Goal: Find specific page/section: Find specific page/section

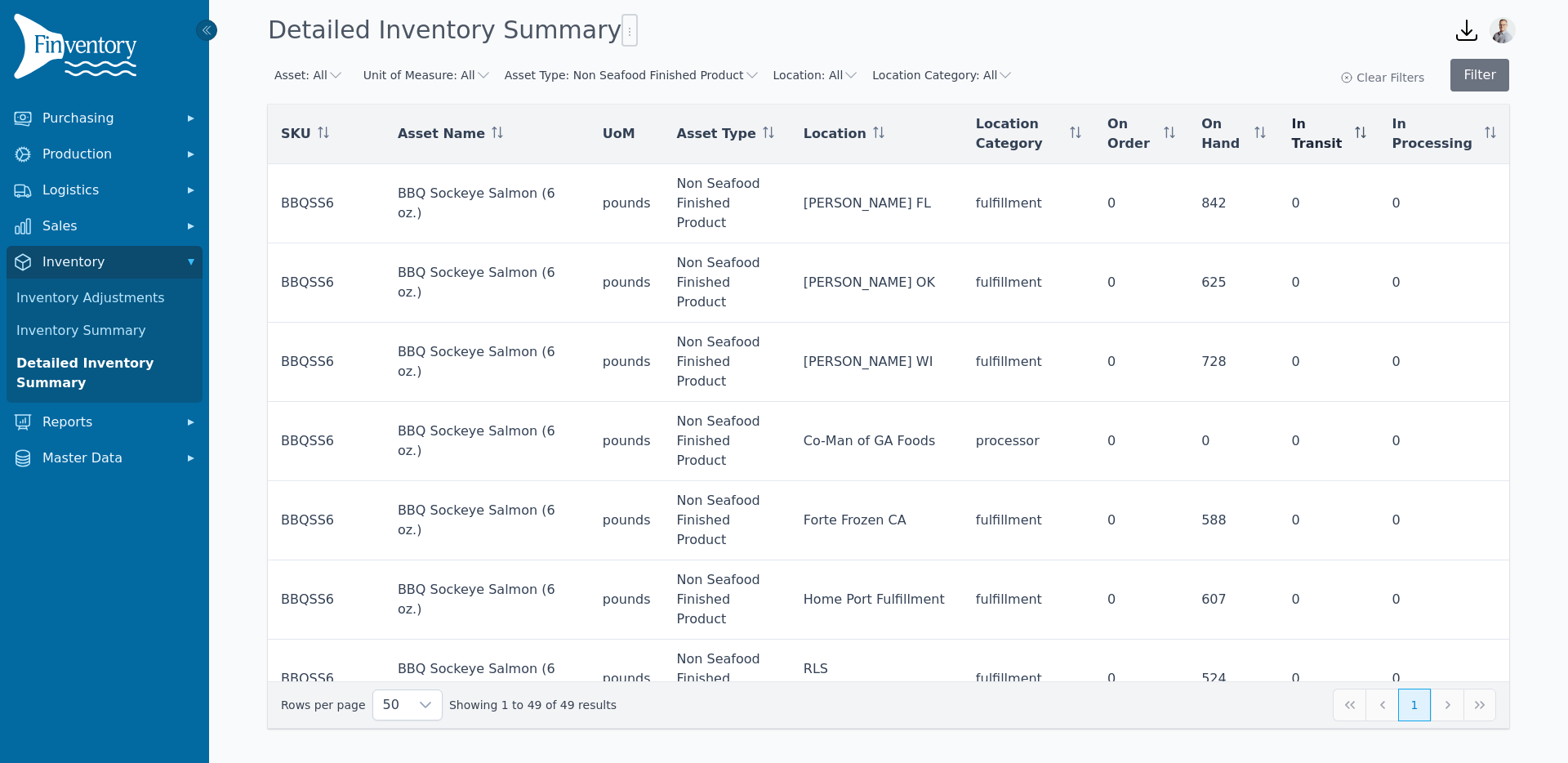
click at [1359, 131] on icon at bounding box center [1360, 132] width 12 height 12
click at [640, 76] on button "Asset Type: Non Seafood Finished Product" at bounding box center [632, 75] width 255 height 16
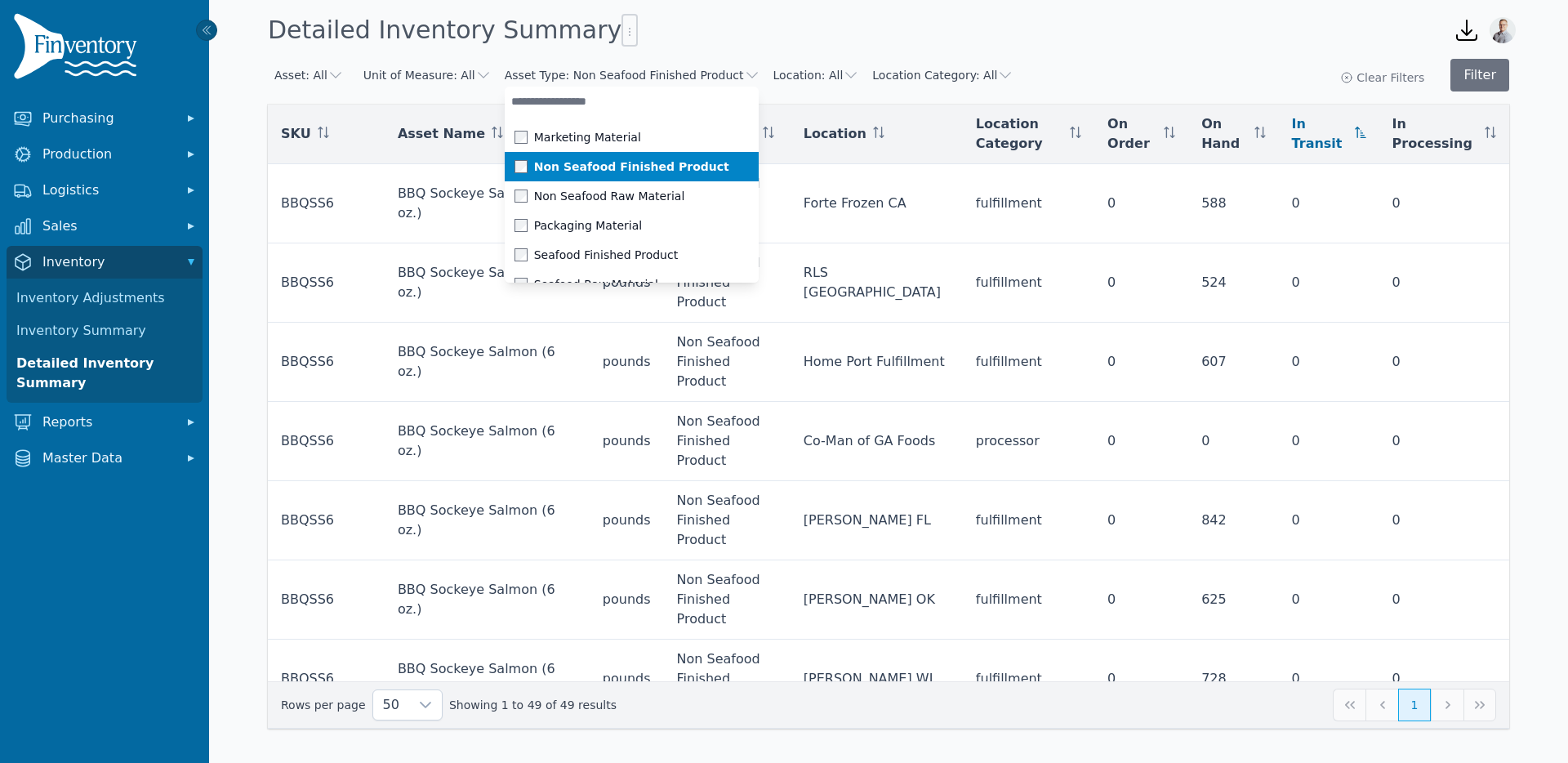
click at [514, 166] on span at bounding box center [524, 166] width 20 height 13
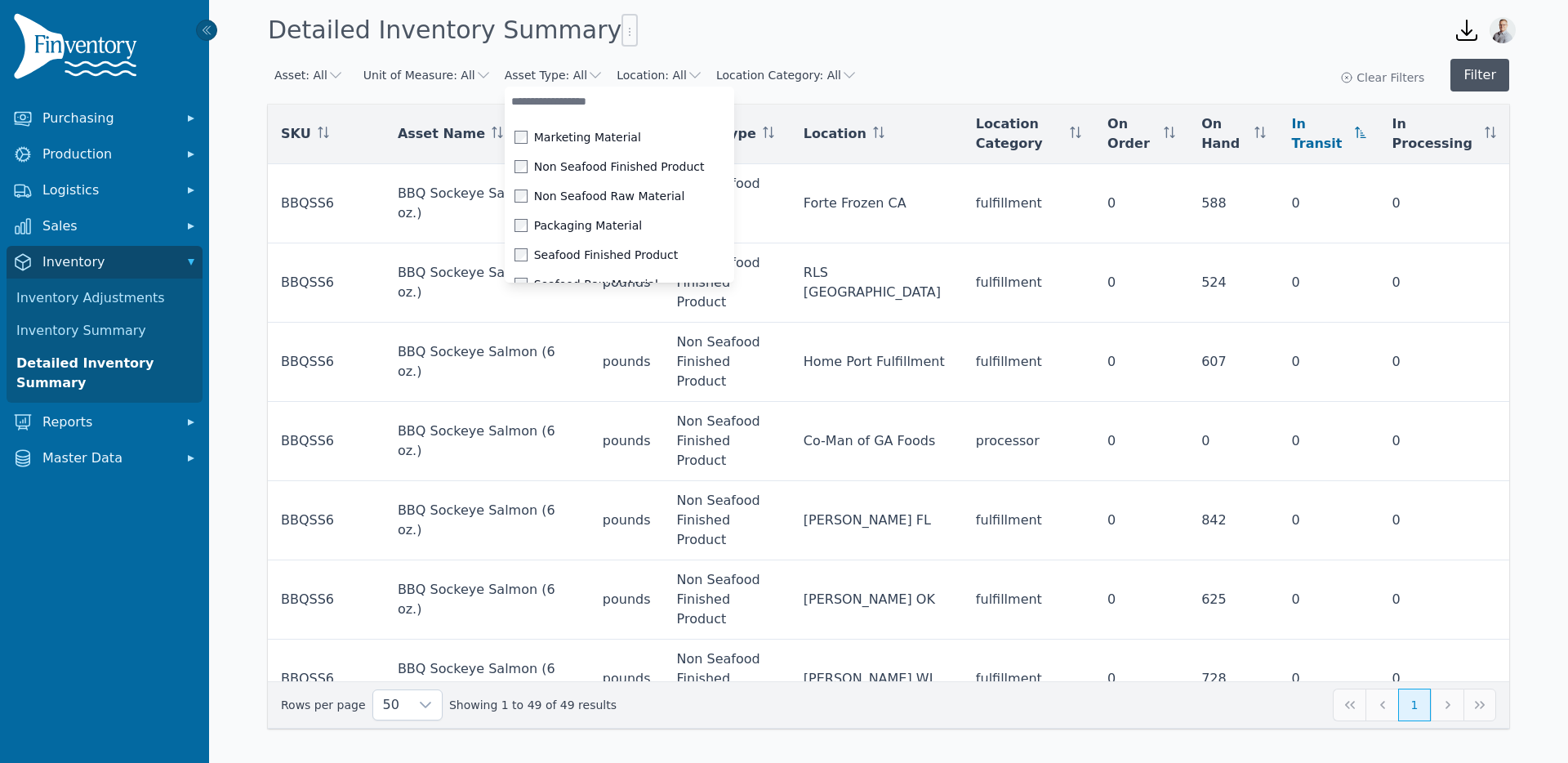
click at [1482, 85] on button "Filter" at bounding box center [1479, 75] width 59 height 33
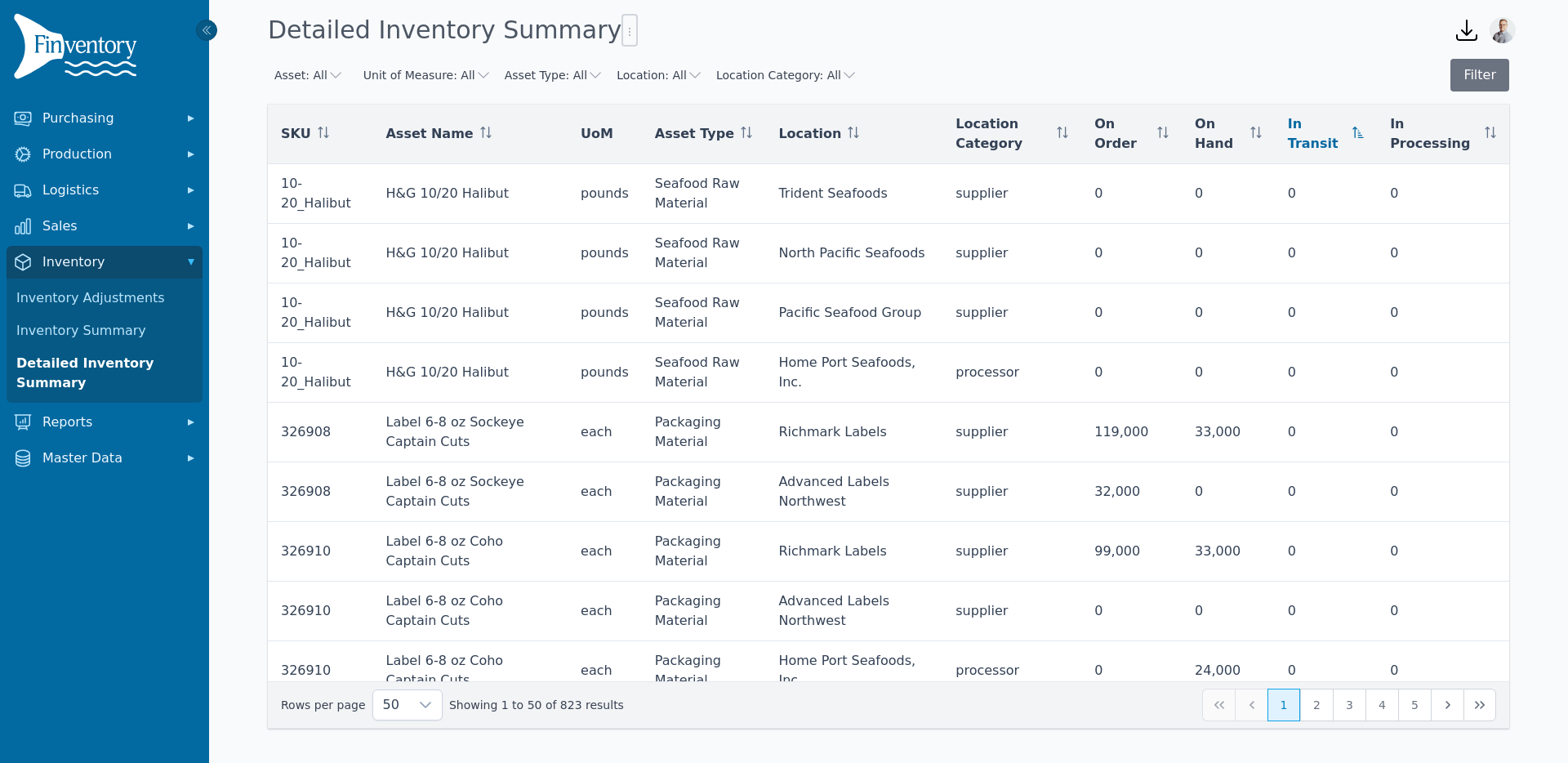
click at [1358, 146] on div "In Transit" at bounding box center [1326, 133] width 75 height 39
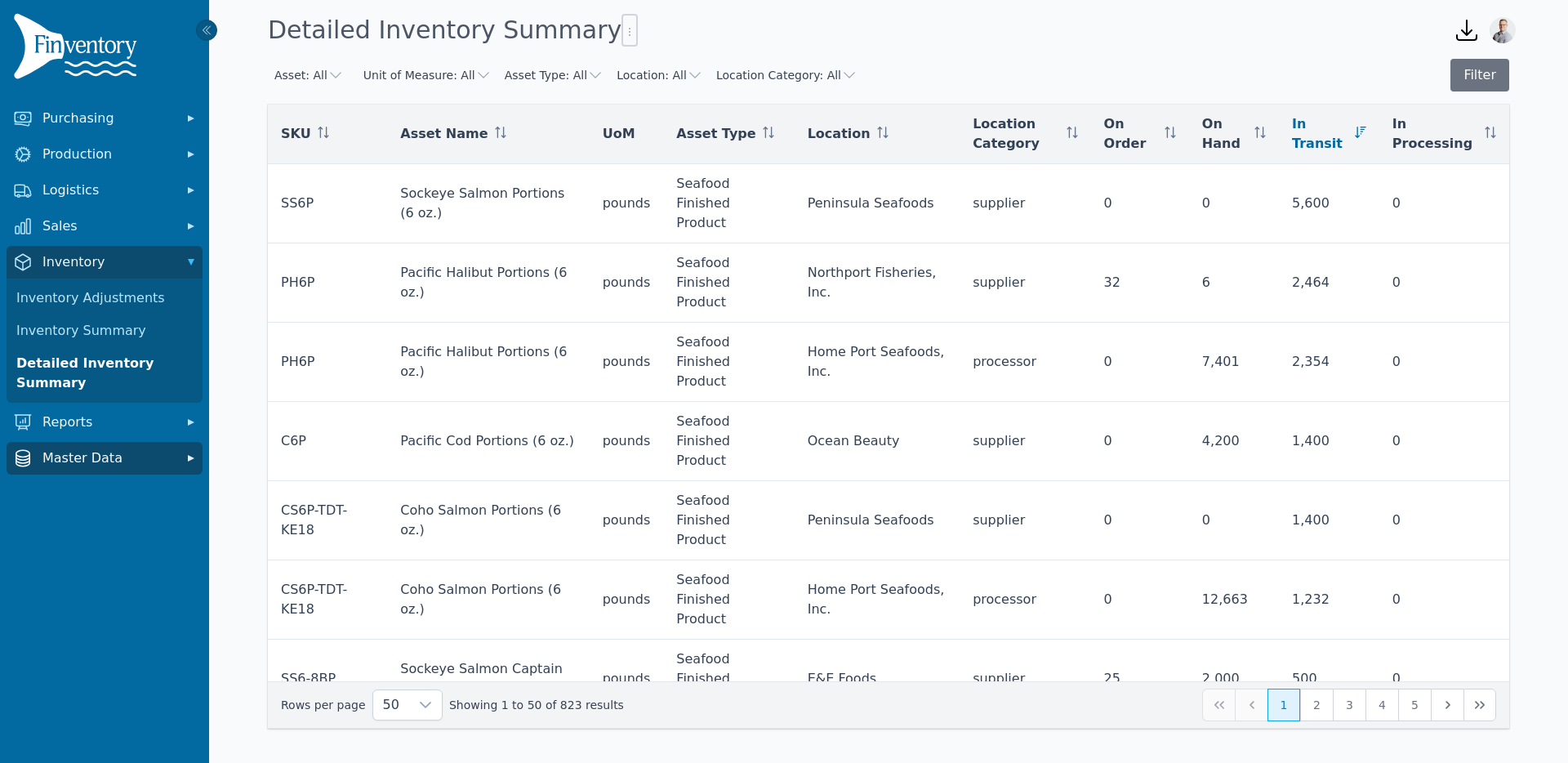
click at [73, 460] on span "Master Data" at bounding box center [108, 458] width 131 height 20
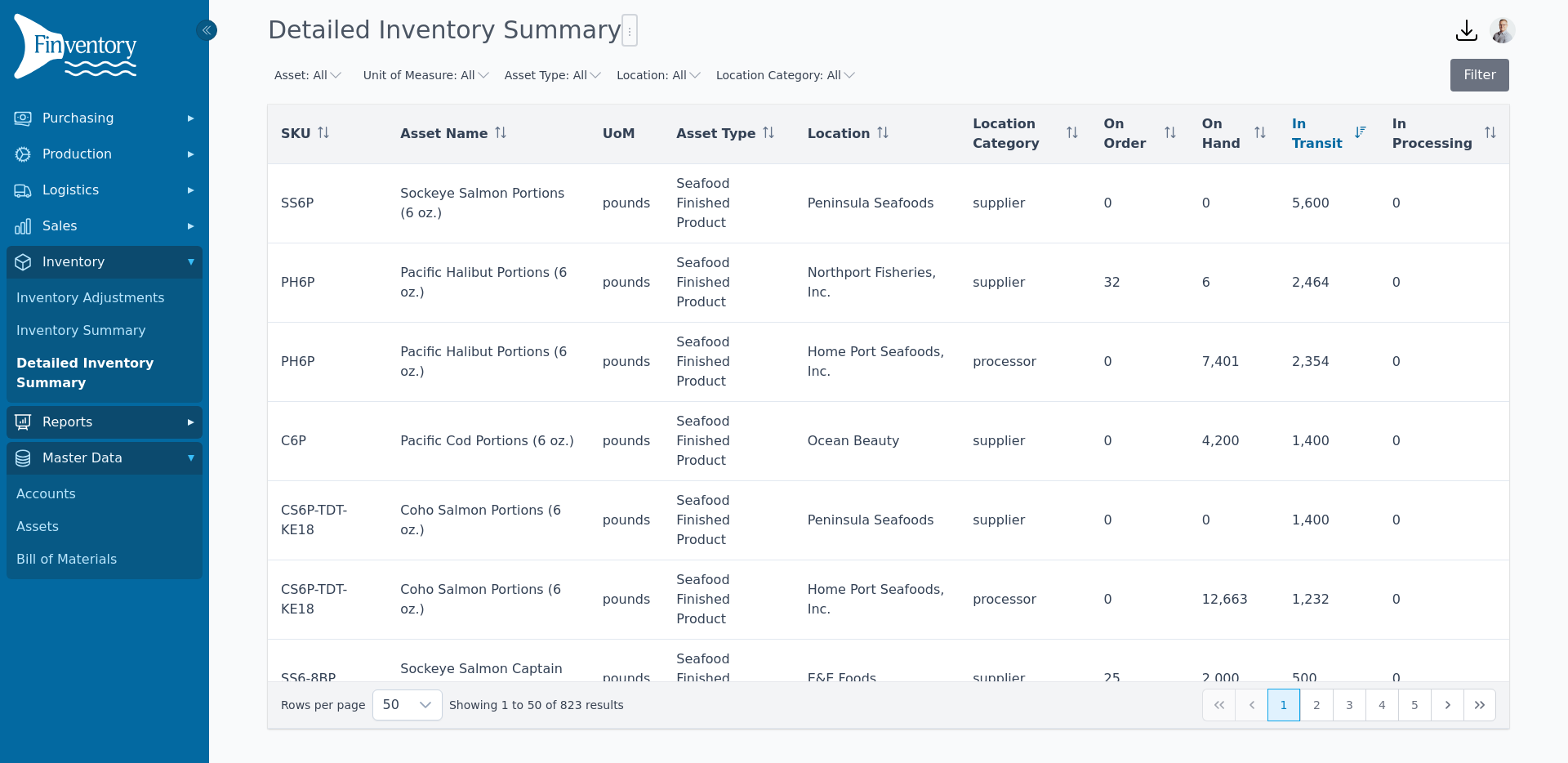
click at [68, 416] on span "Reports" at bounding box center [108, 422] width 131 height 20
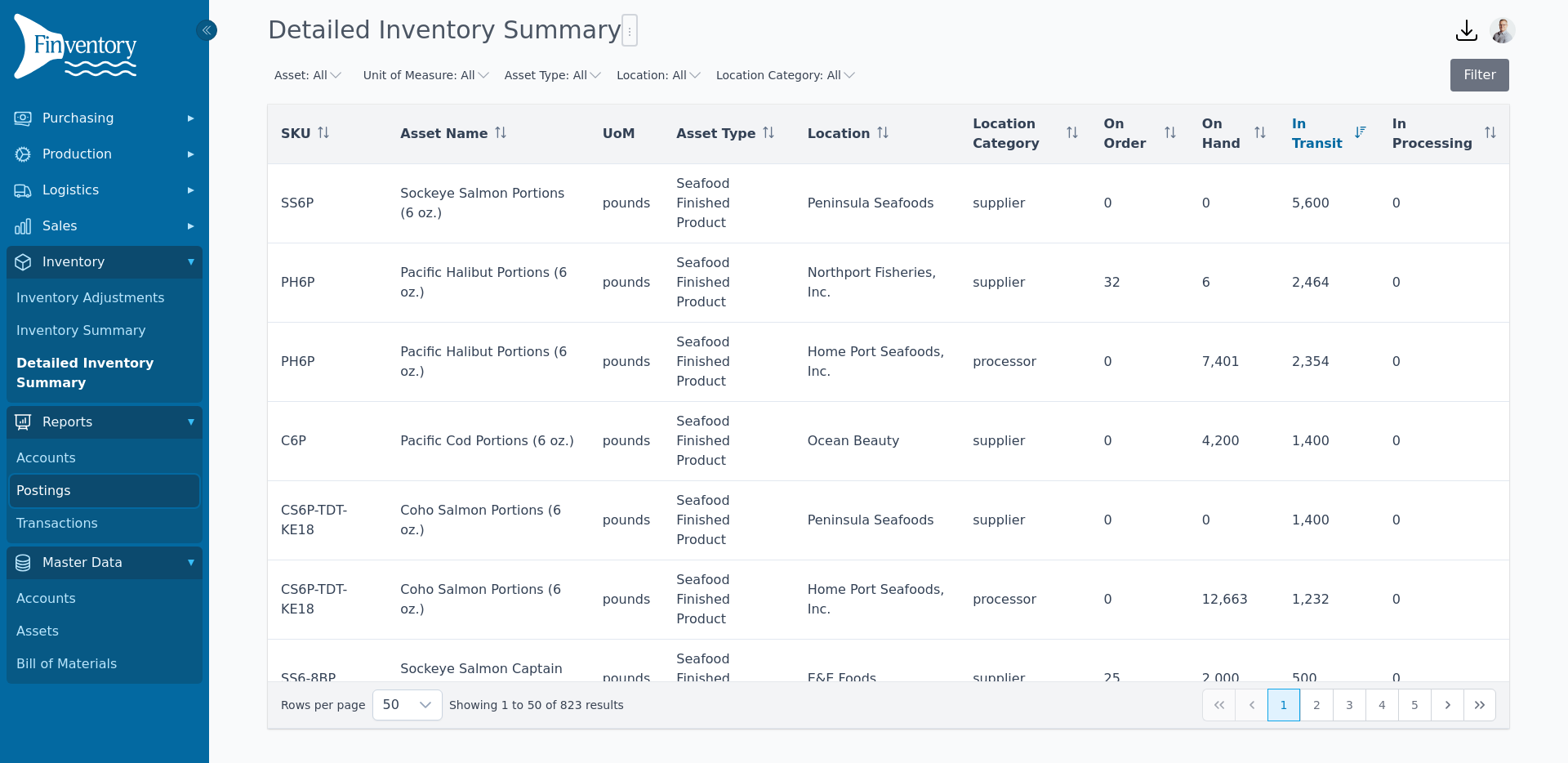
click at [79, 487] on link "Postings" at bounding box center [104, 491] width 190 height 33
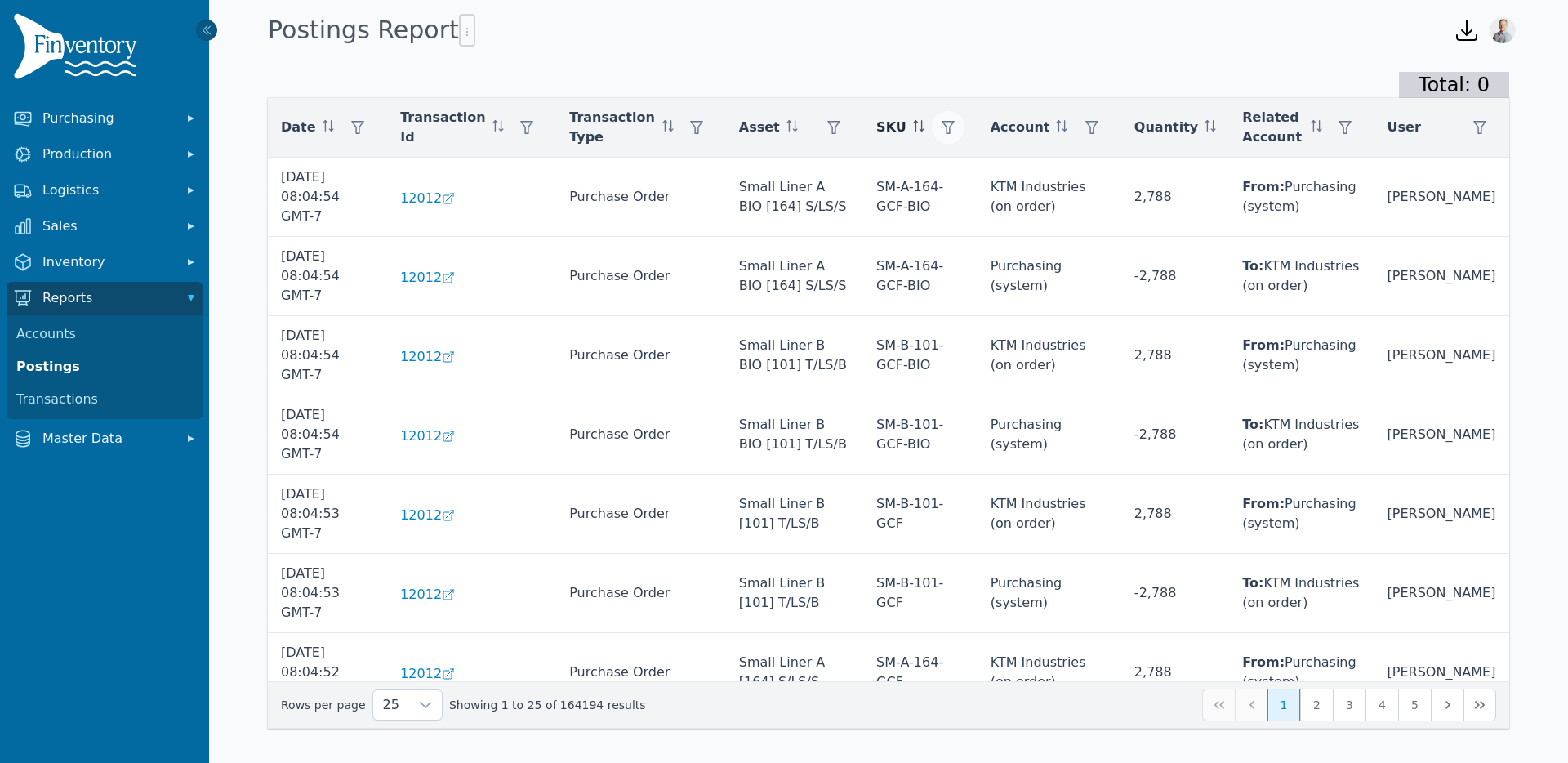
click at [954, 124] on icon "button" at bounding box center [947, 127] width 13 height 13
click at [1007, 173] on div "Any" at bounding box center [1032, 171] width 140 height 33
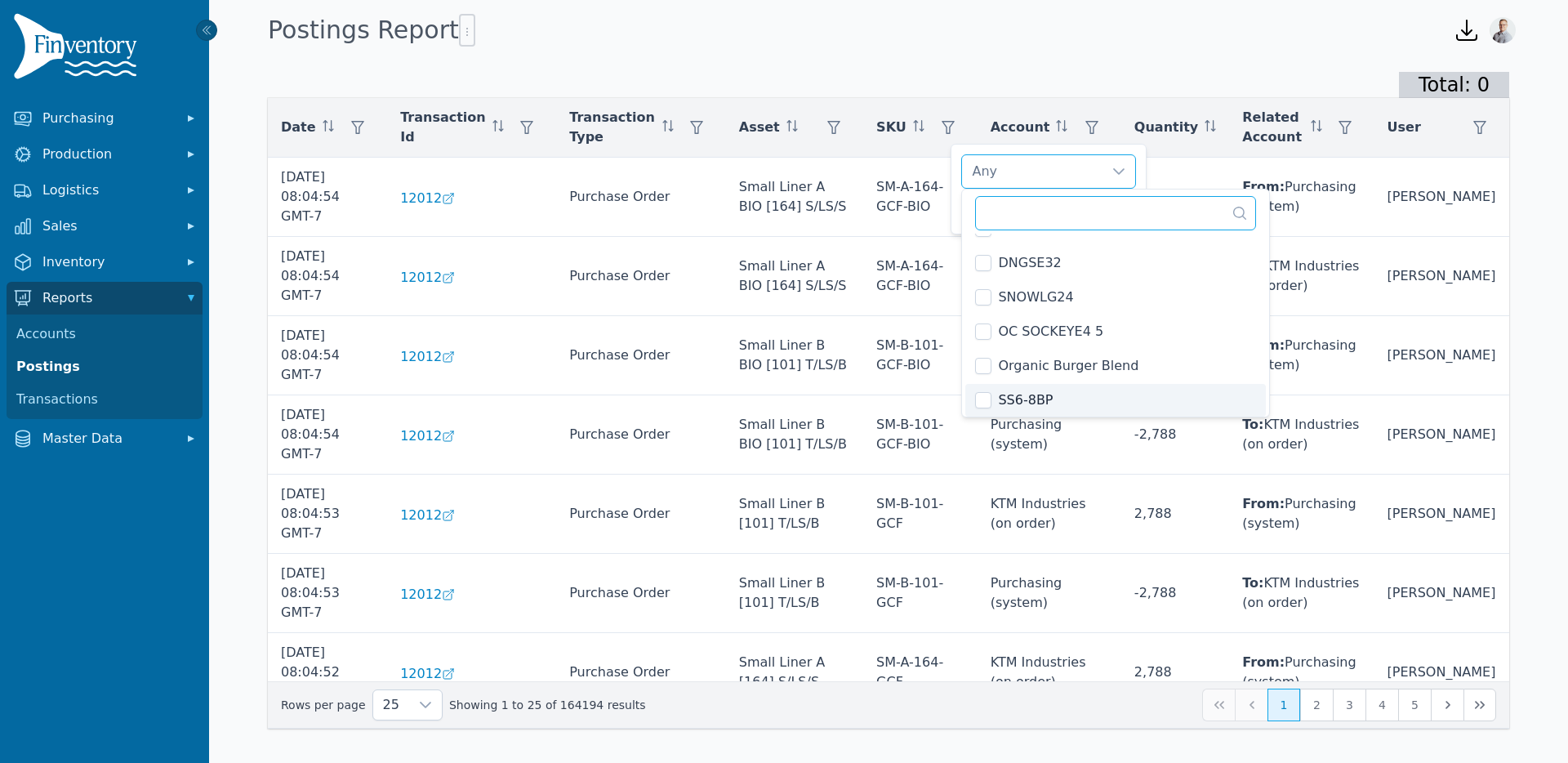
click at [1018, 227] on input "text" at bounding box center [1115, 213] width 281 height 35
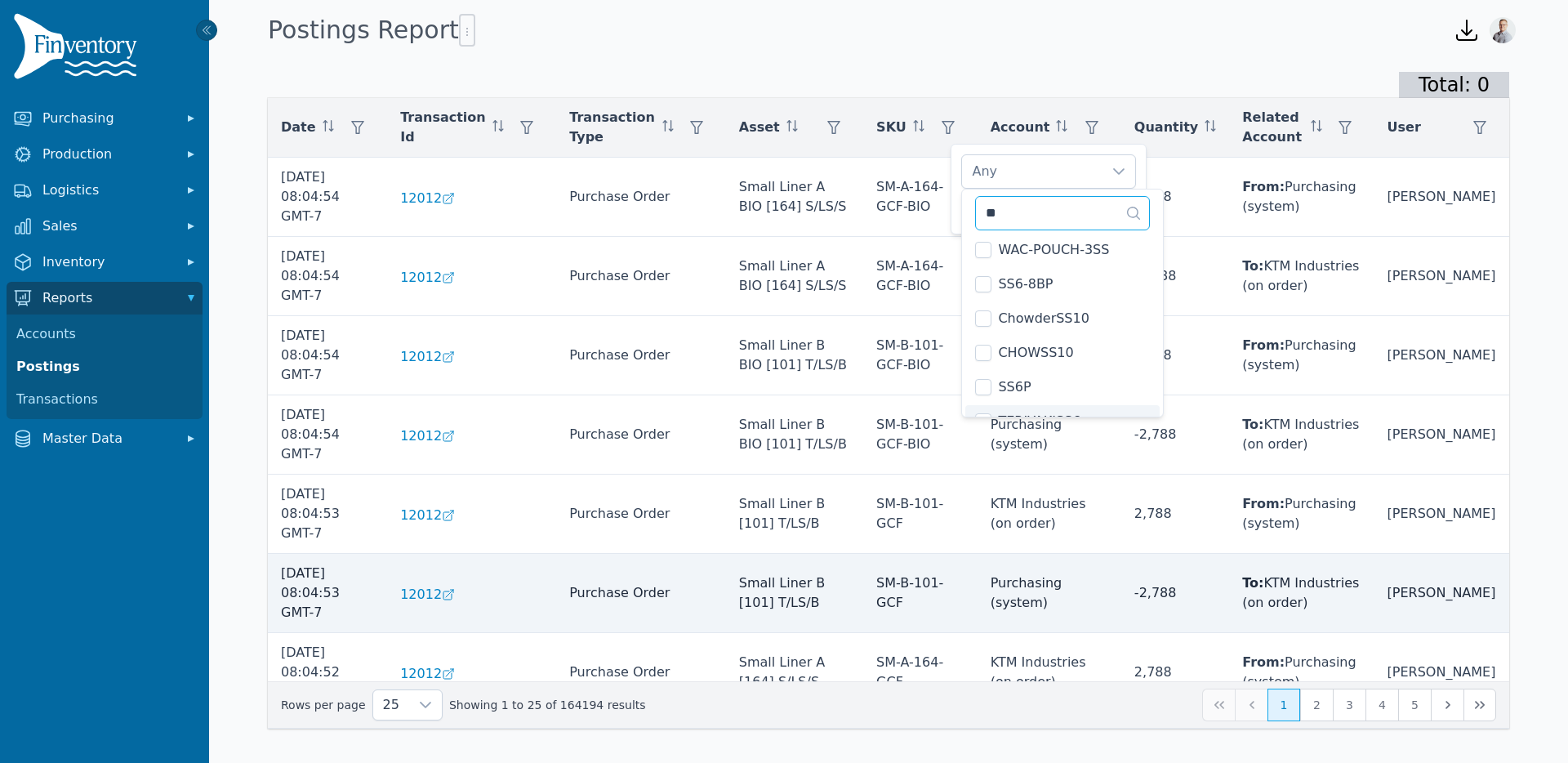
scroll to position [196, 0]
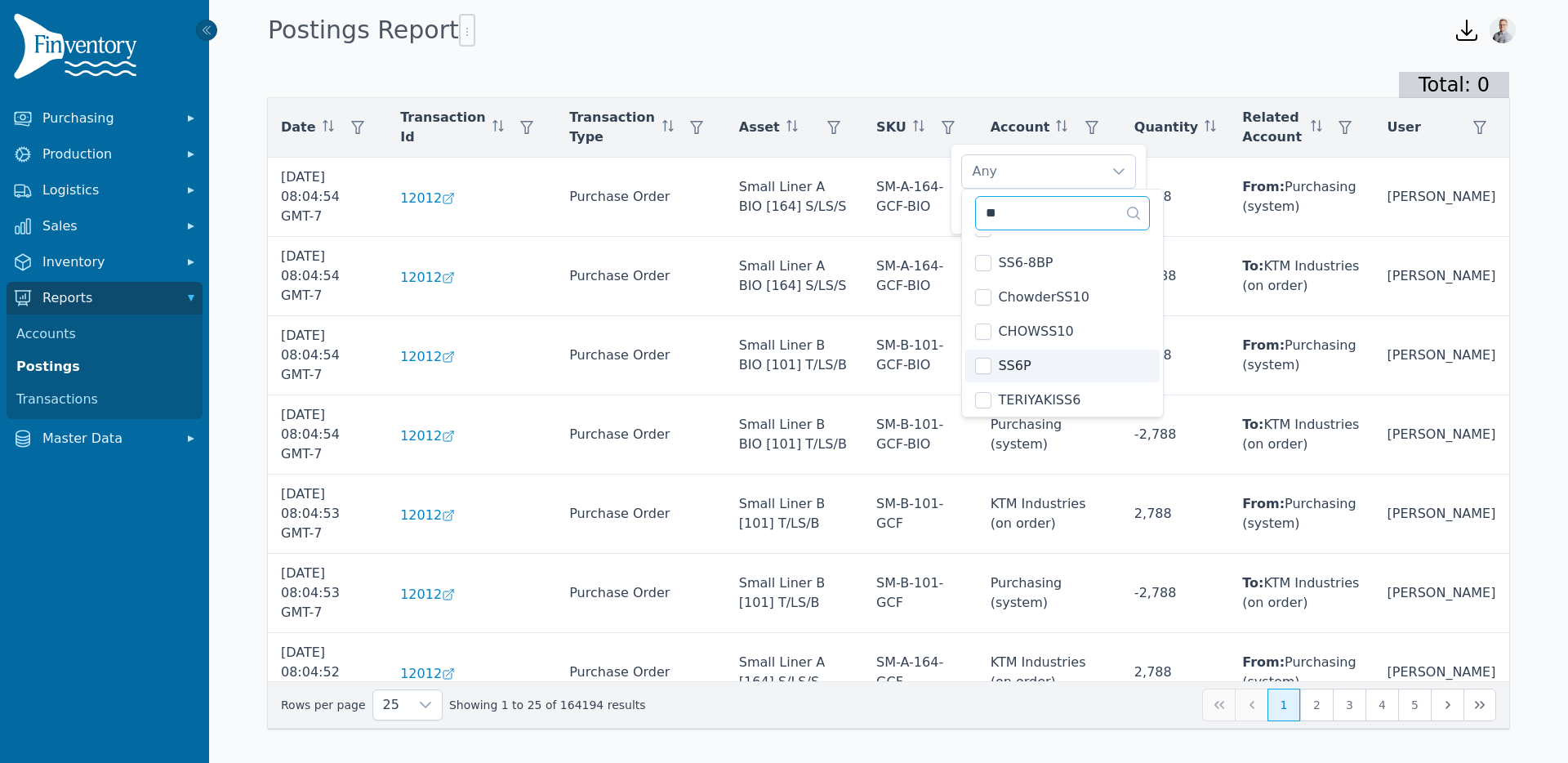
type input "**"
click at [1064, 171] on div "SS6P" at bounding box center [1032, 171] width 140 height 33
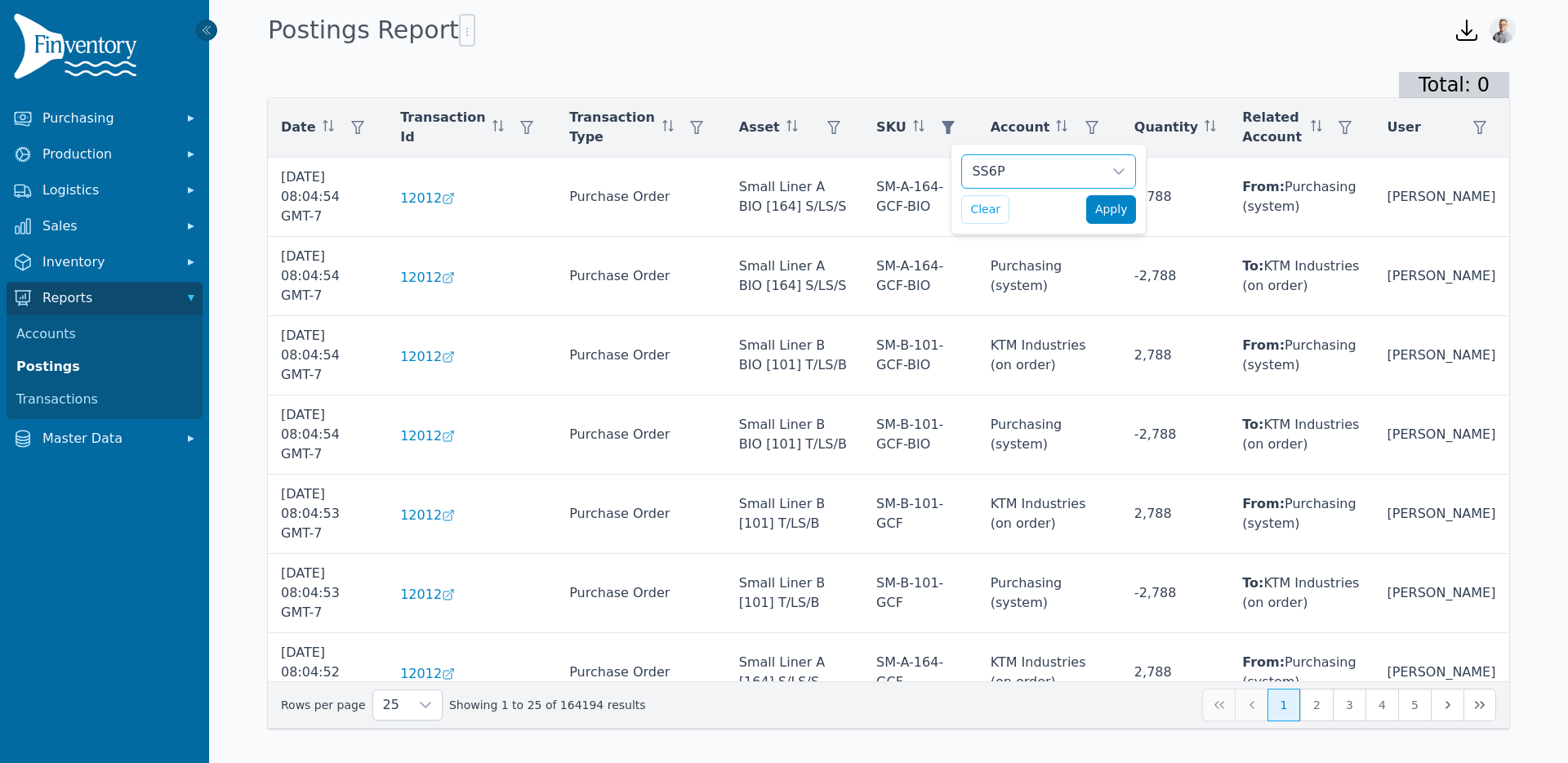
click at [1121, 215] on span "Apply" at bounding box center [1111, 209] width 33 height 17
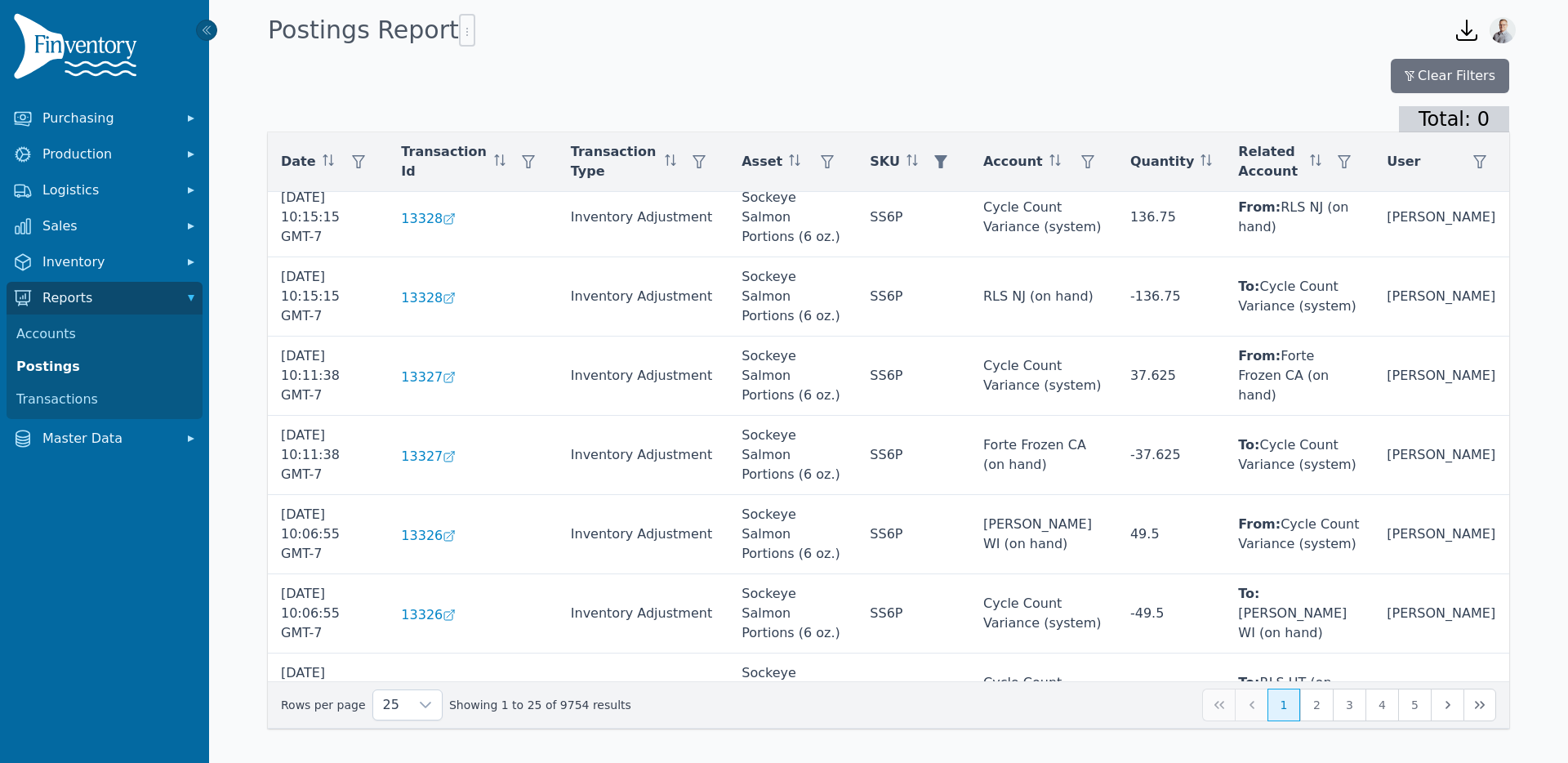
scroll to position [1001, 0]
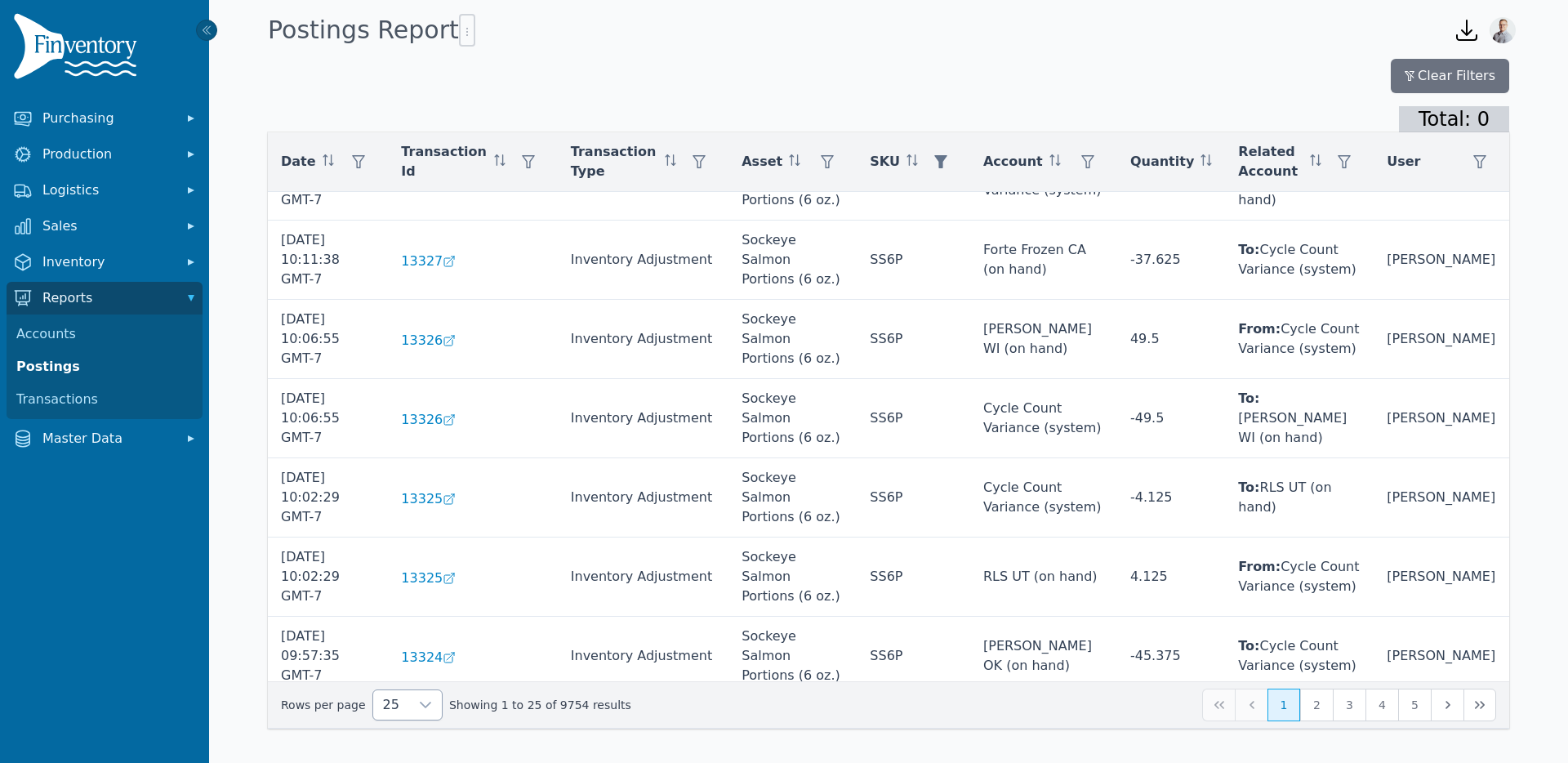
click at [409, 697] on div at bounding box center [425, 705] width 33 height 30
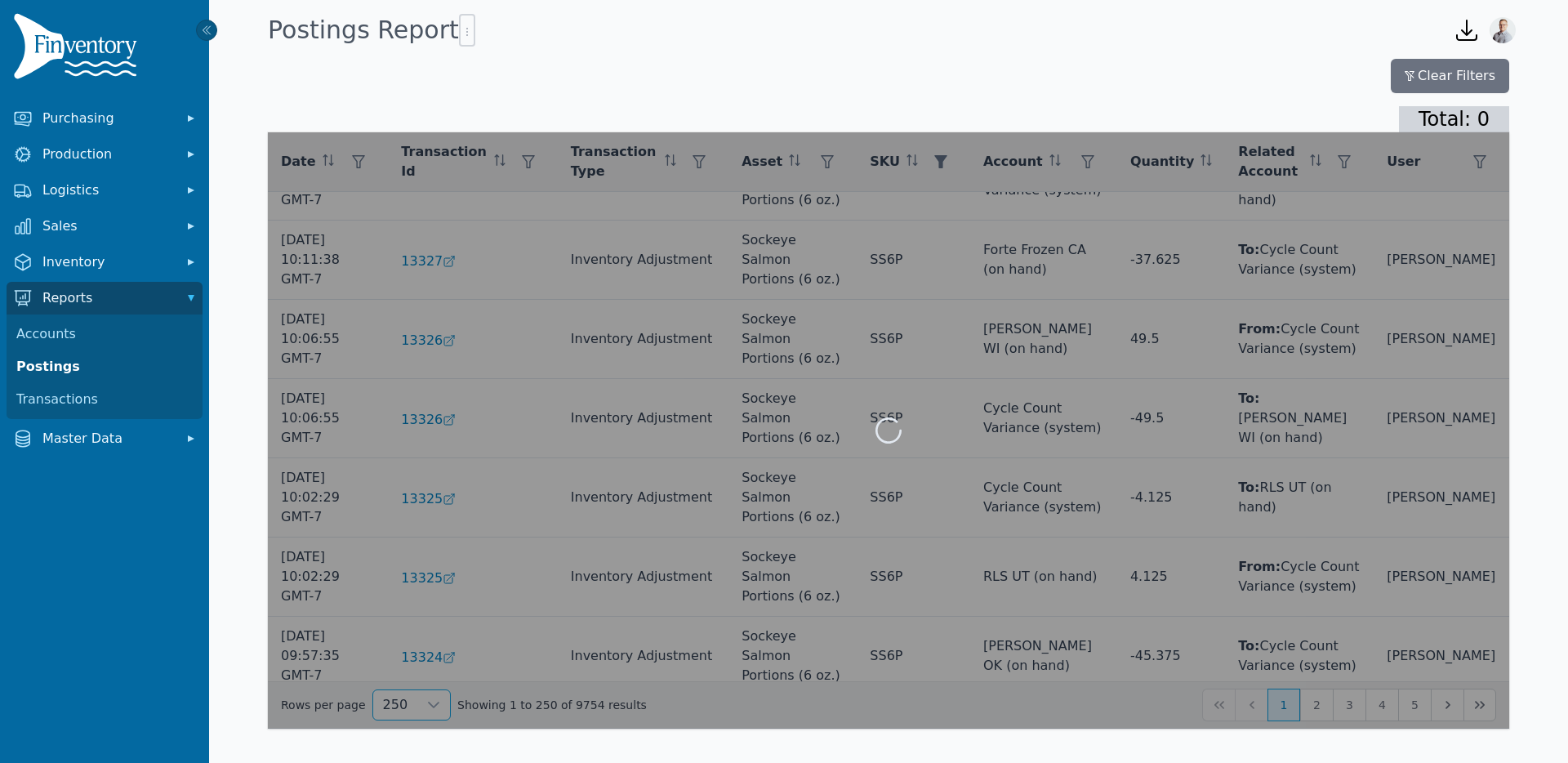
click at [404, 671] on li "250" at bounding box center [400, 667] width 62 height 33
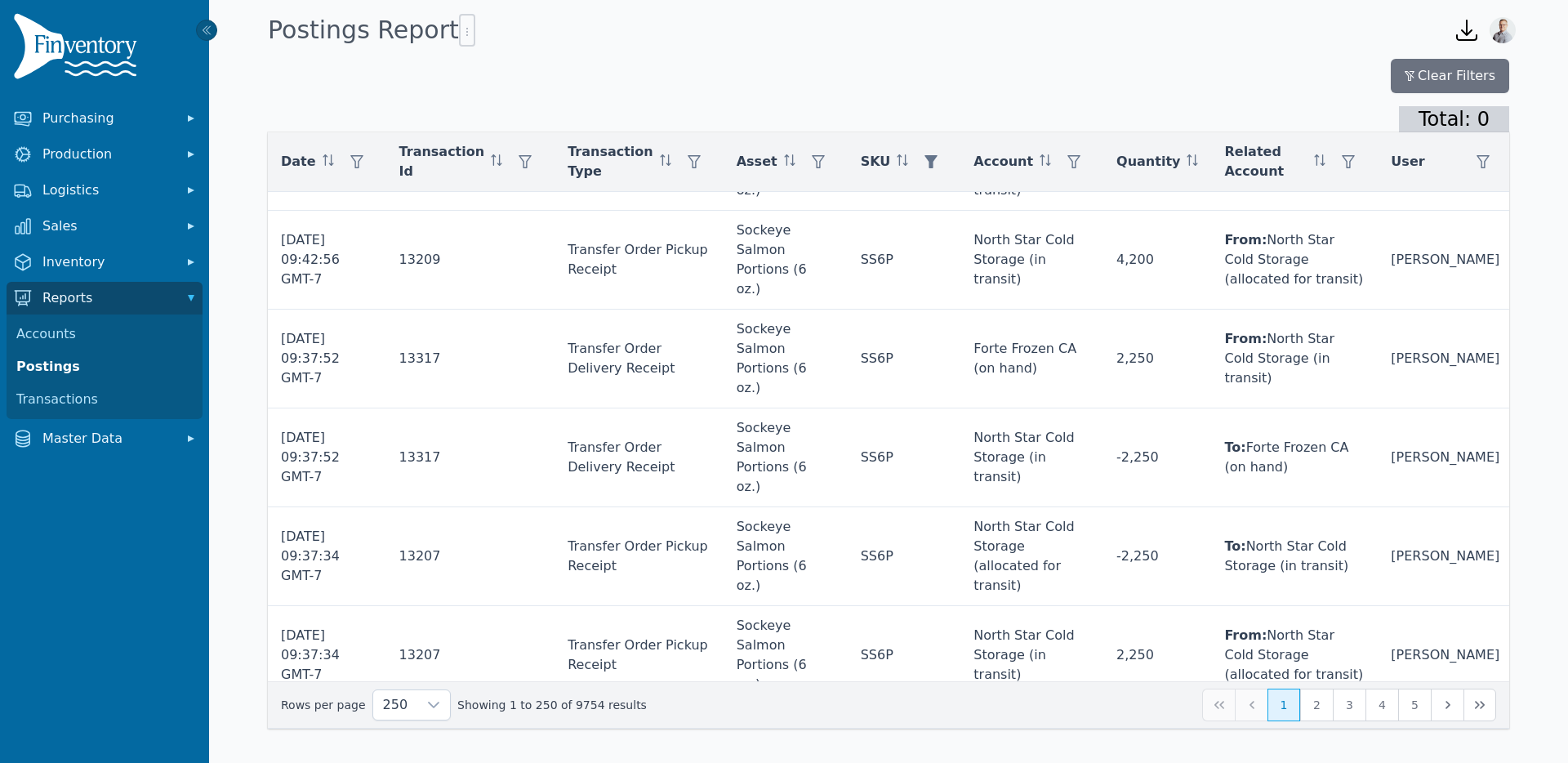
scroll to position [2847, 0]
